Goal: Check status: Check status

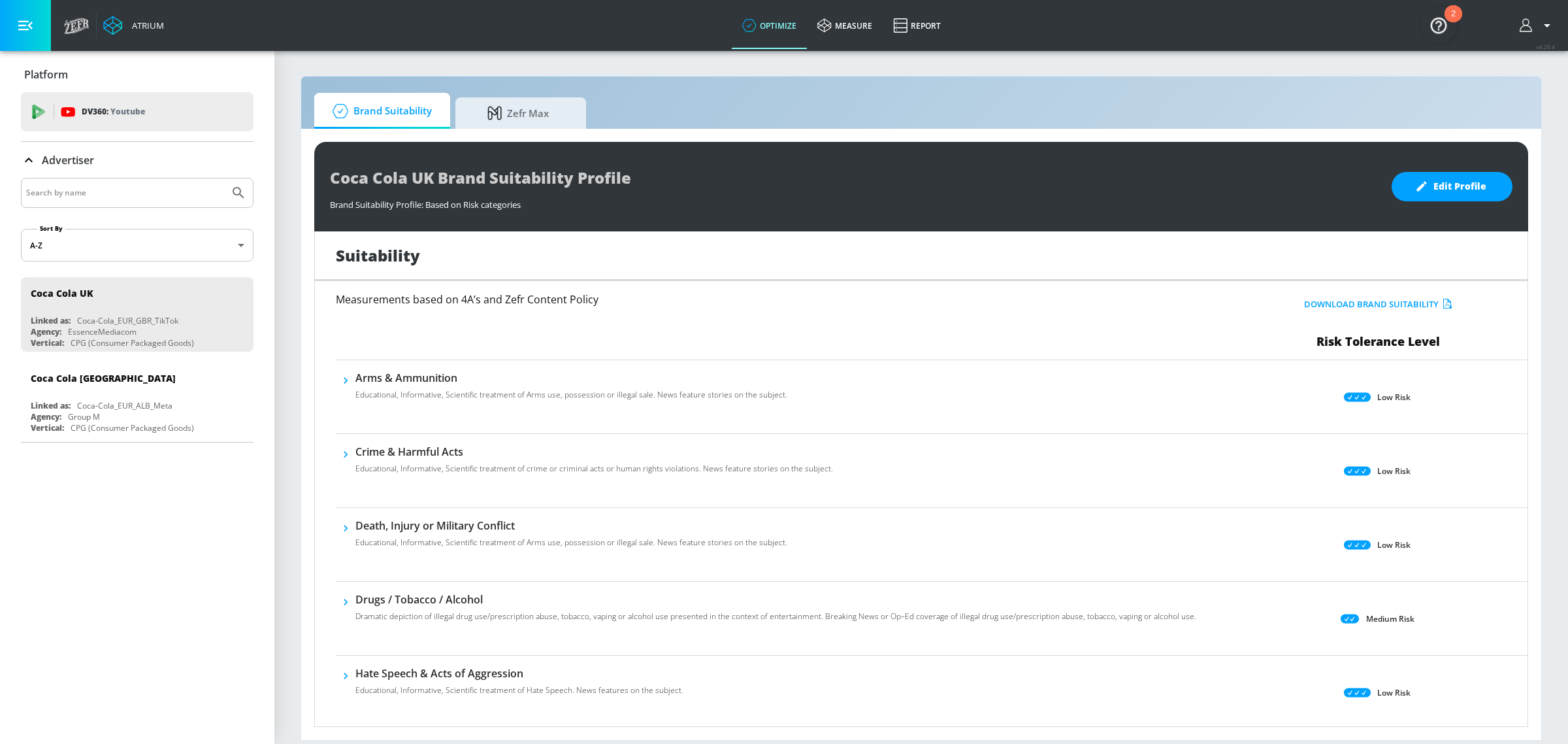
click at [1533, 18] on button "button" at bounding box center [1537, 25] width 35 height 15
click at [1532, 17] on div at bounding box center [784, 372] width 1568 height 744
click at [877, 16] on link "measure" at bounding box center [844, 25] width 76 height 47
